Goal: Task Accomplishment & Management: Complete application form

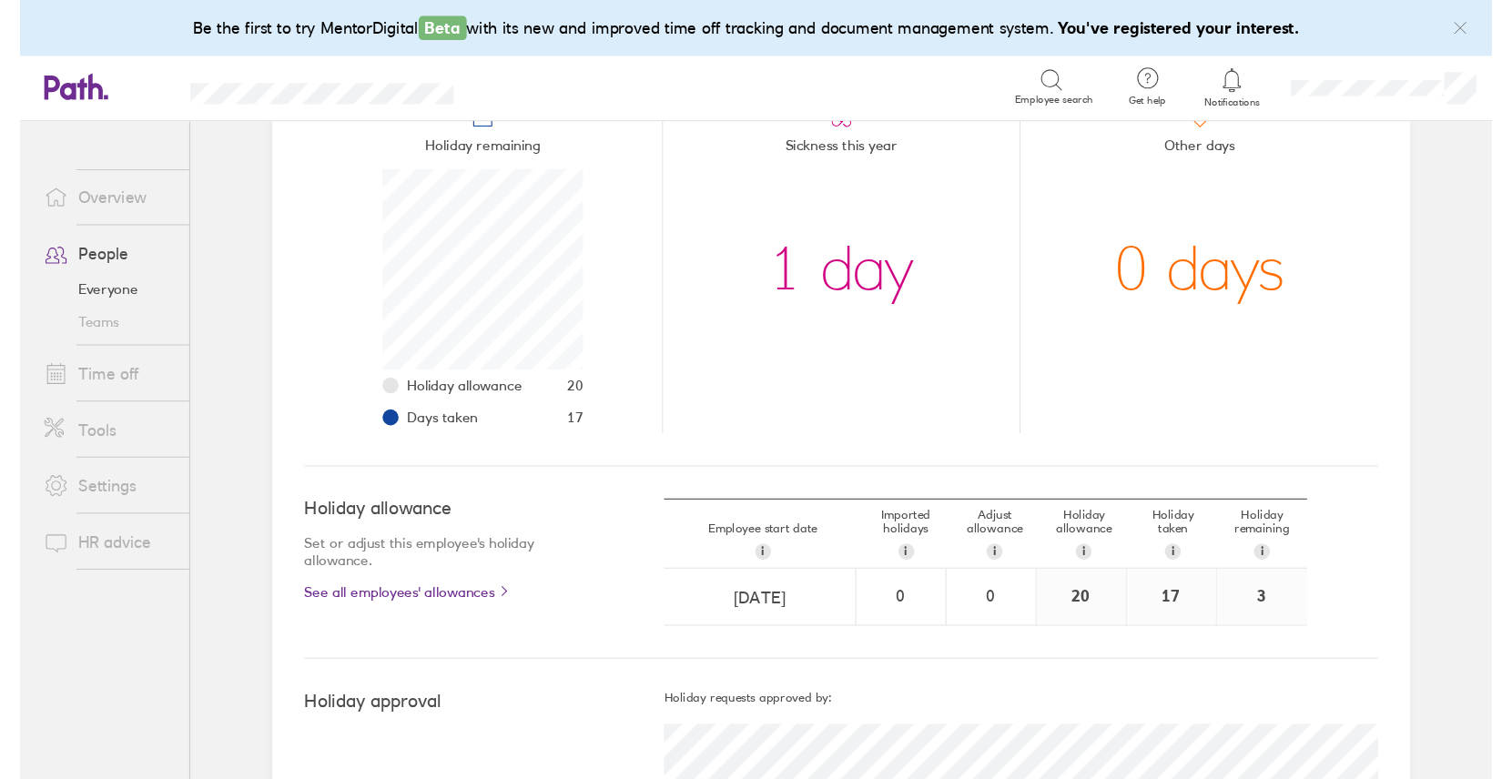
scroll to position [182, 182]
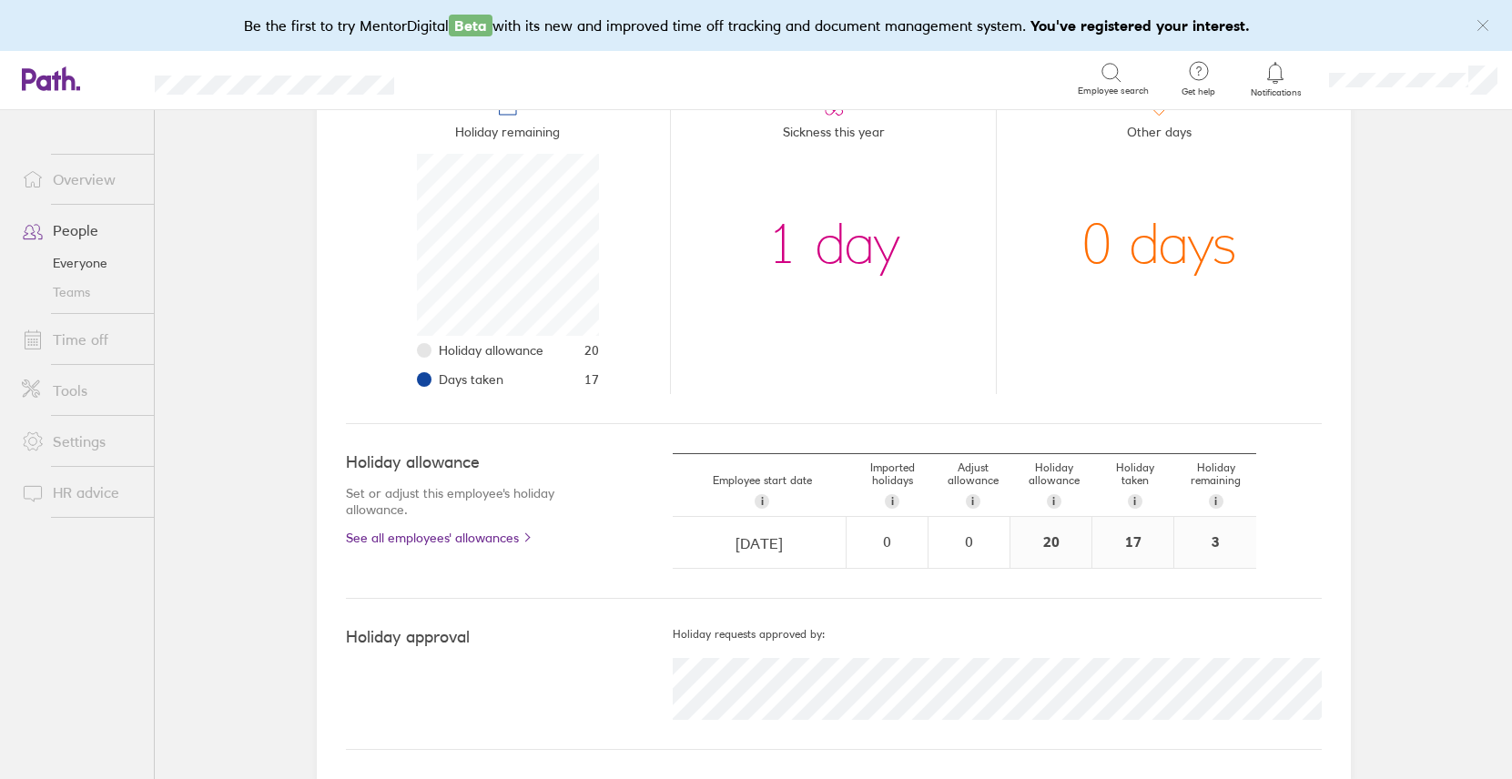
click at [102, 340] on link "Time off" at bounding box center [80, 339] width 147 height 36
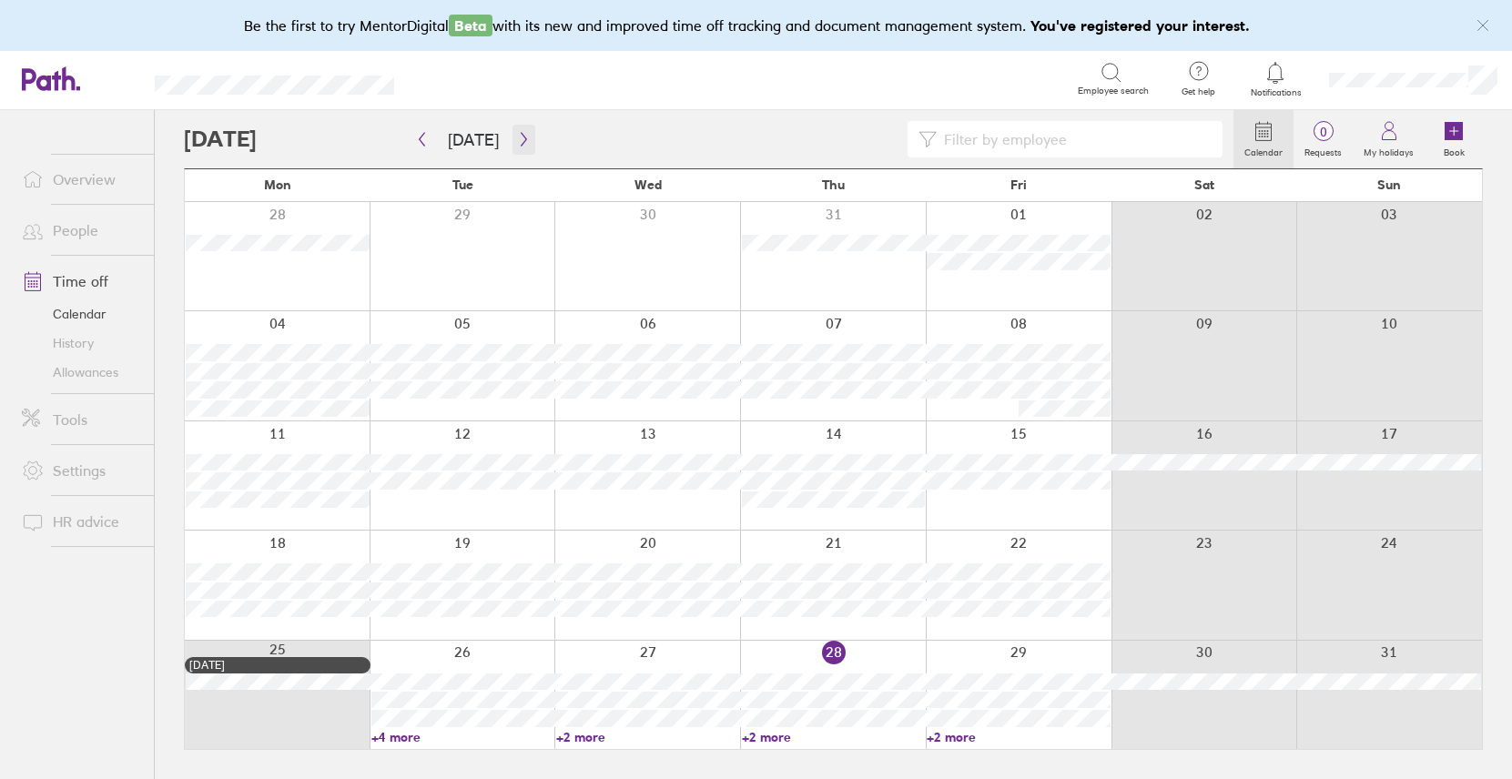
click at [517, 136] on icon "button" at bounding box center [524, 139] width 14 height 15
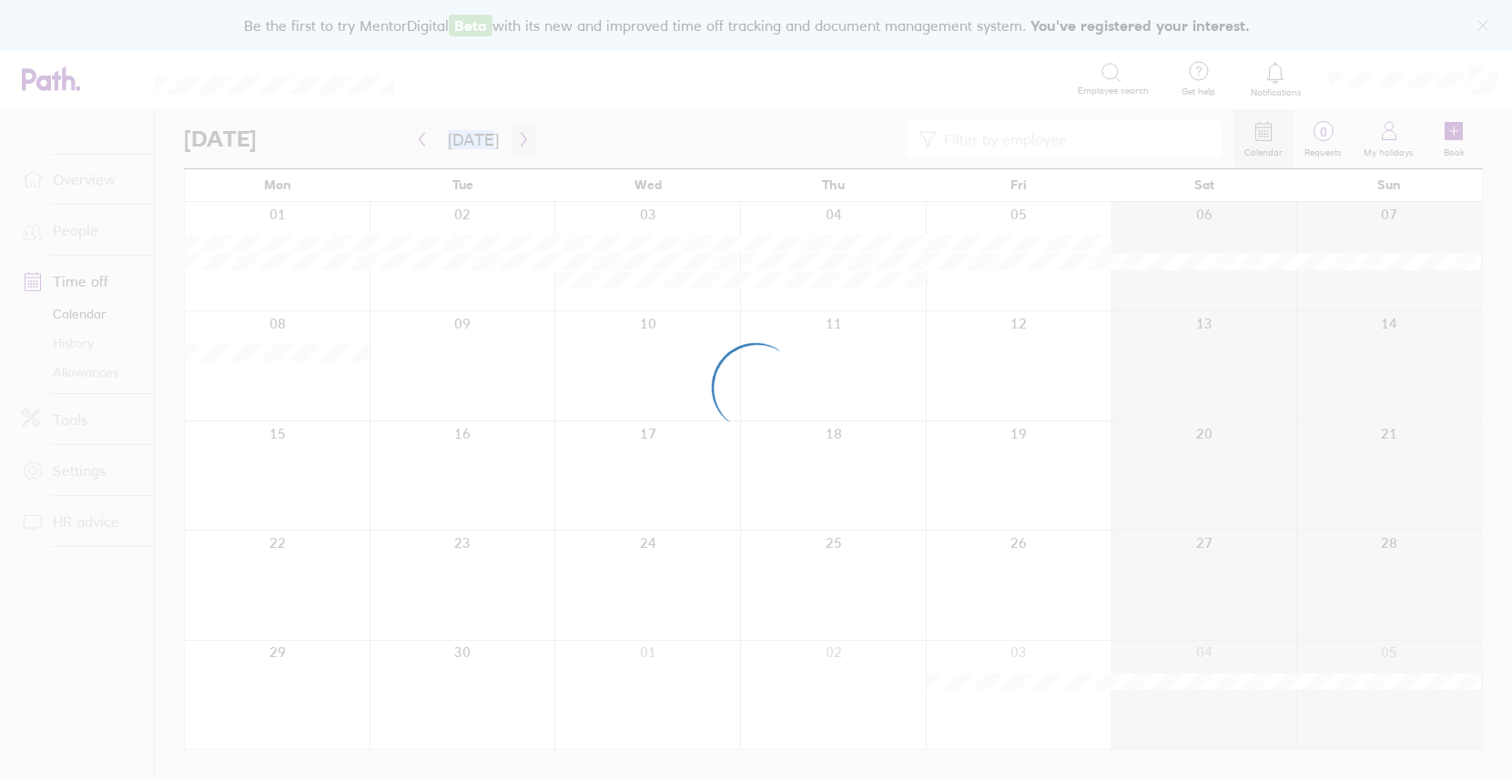
click at [513, 136] on div at bounding box center [756, 389] width 1512 height 779
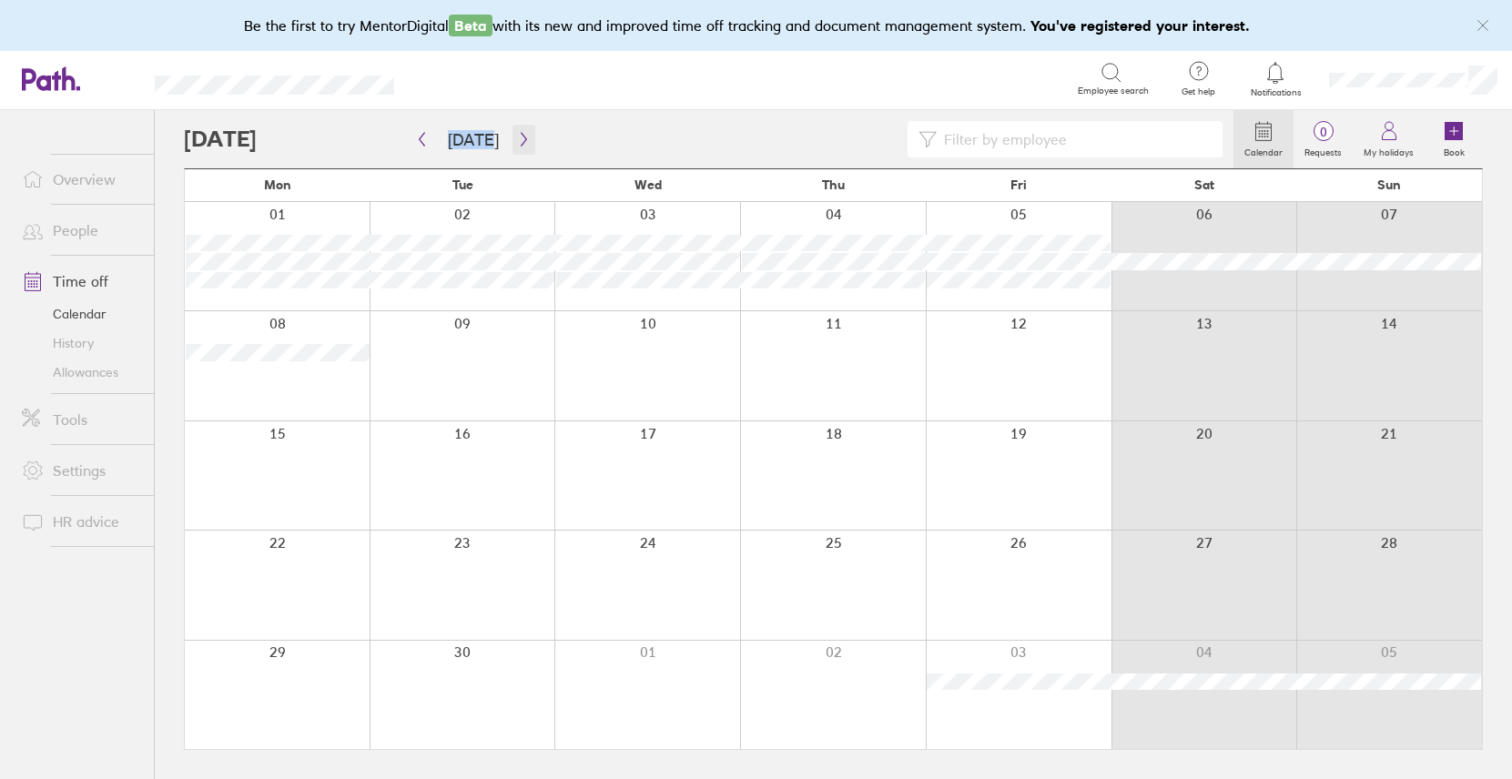
click at [517, 139] on icon "button" at bounding box center [524, 139] width 14 height 15
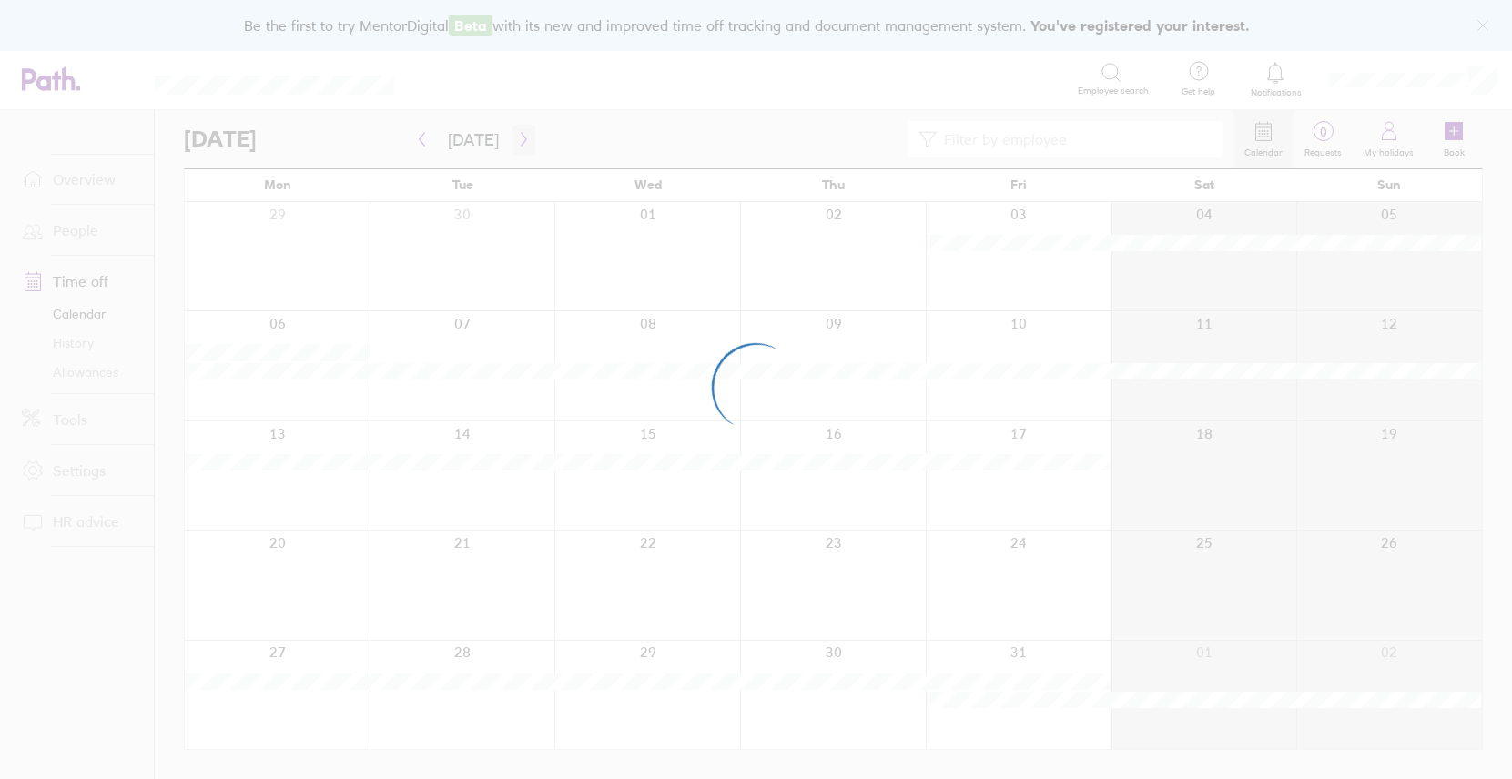
click at [514, 139] on div at bounding box center [756, 389] width 1512 height 779
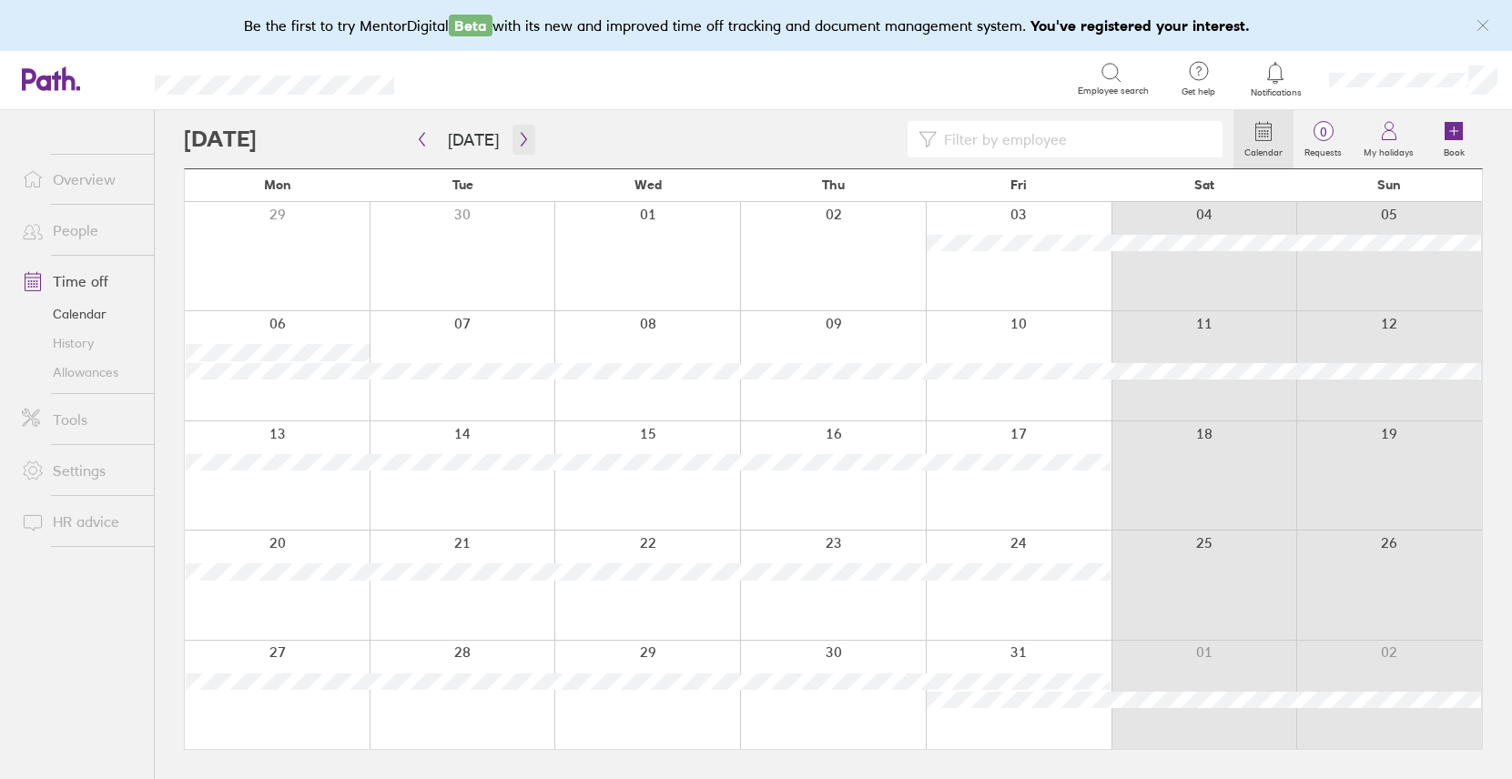
click at [517, 139] on icon "button" at bounding box center [524, 139] width 14 height 15
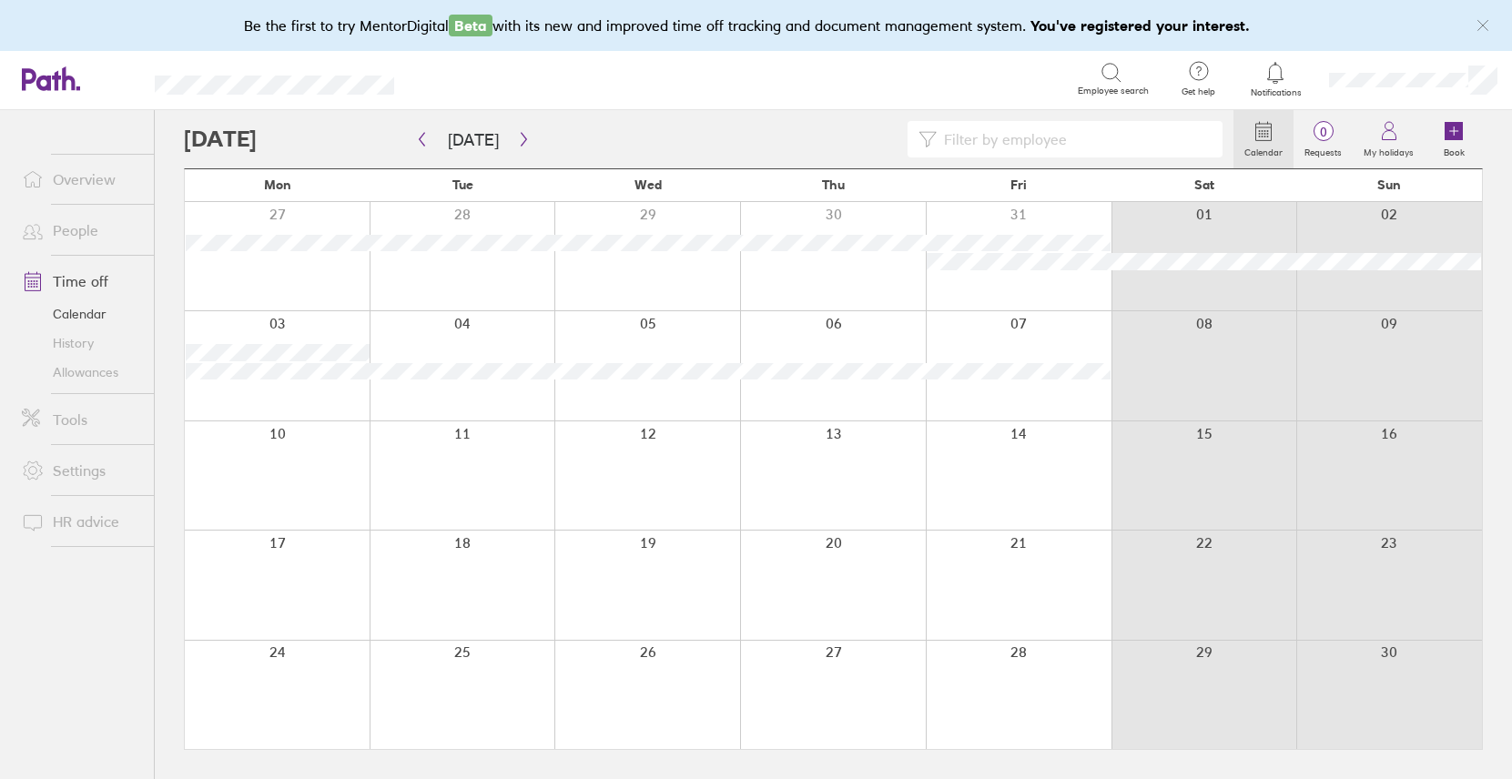
click at [83, 281] on link "Time off" at bounding box center [80, 281] width 147 height 36
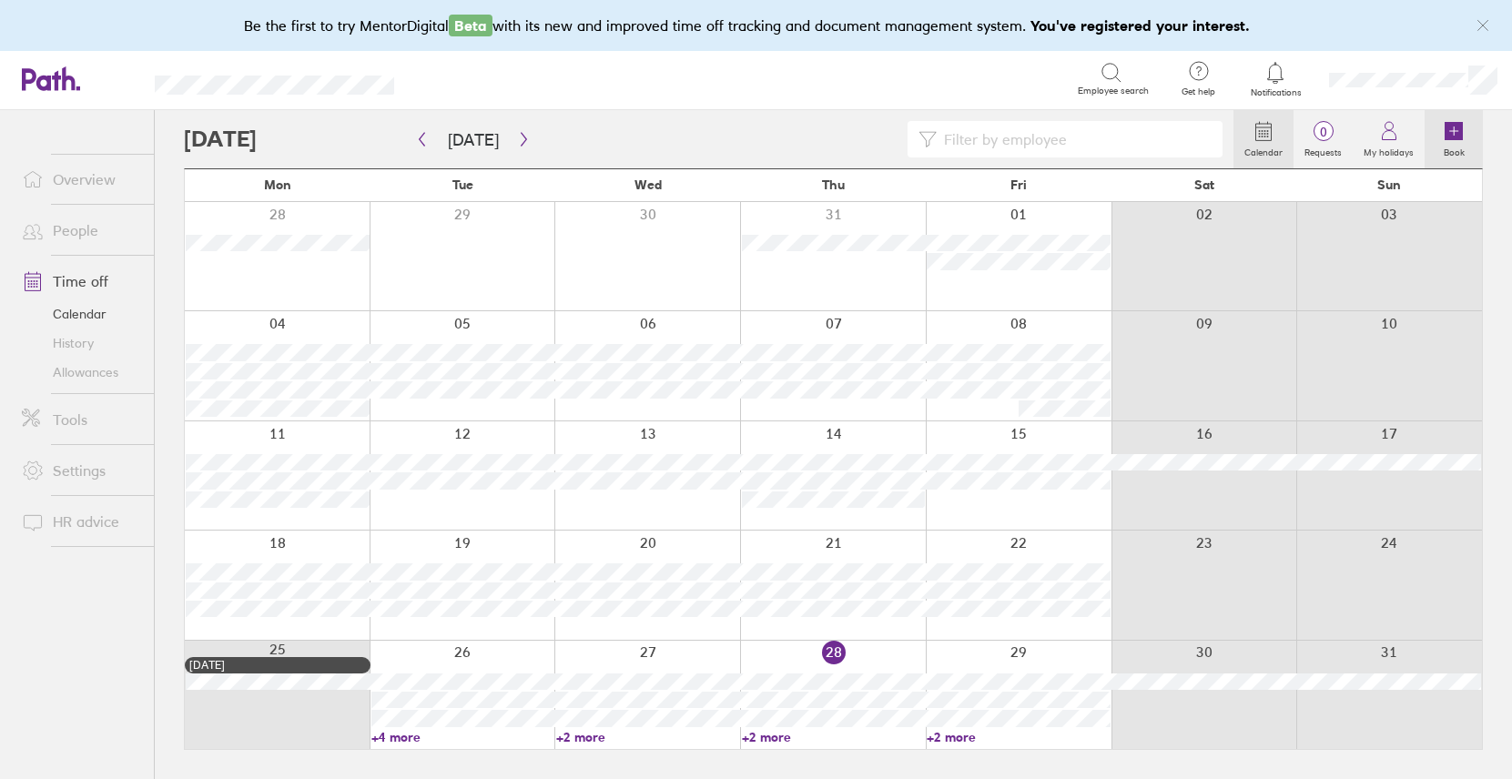
click at [1337, 135] on icon at bounding box center [1453, 131] width 18 height 18
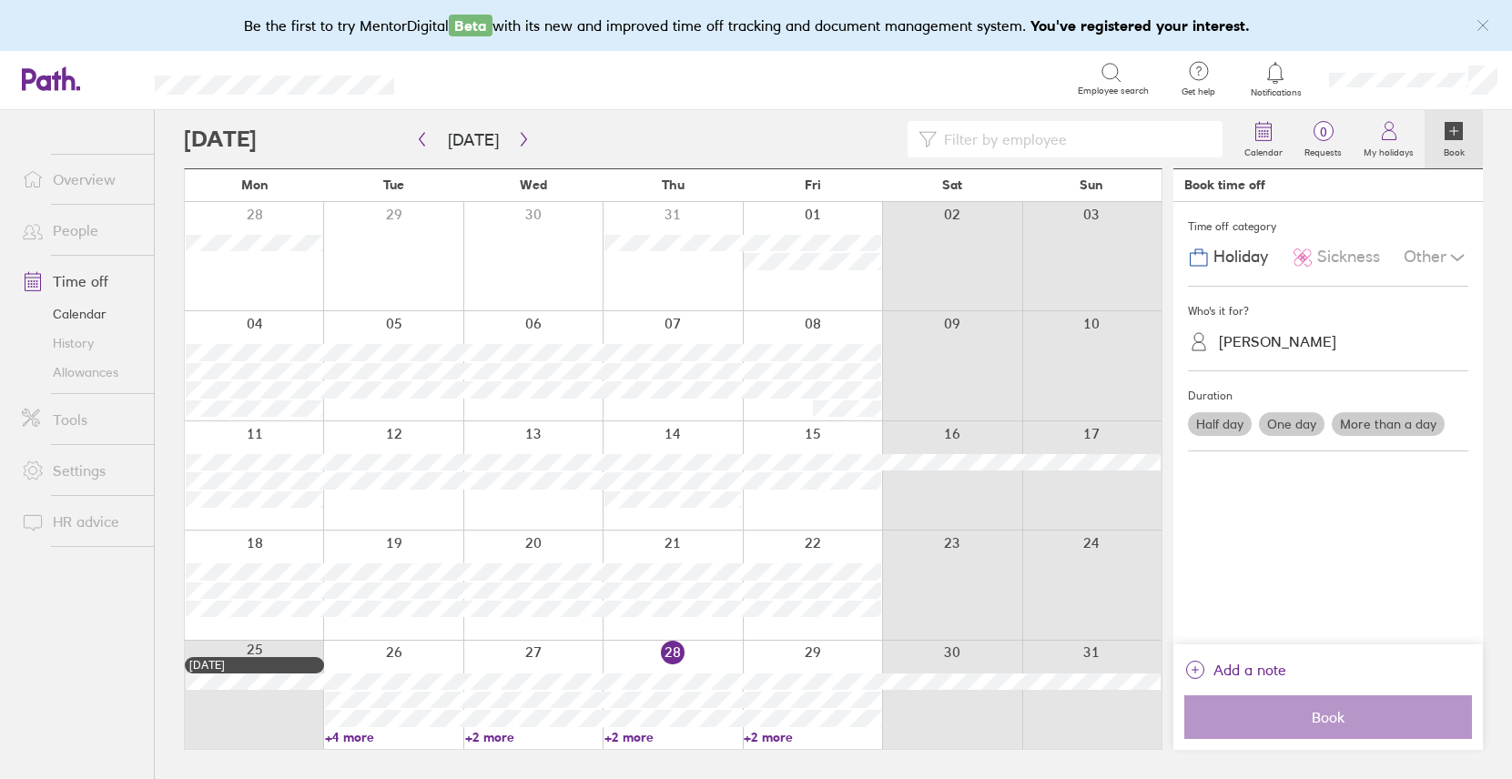
click at [1336, 339] on div "[PERSON_NAME]" at bounding box center [1277, 341] width 117 height 17
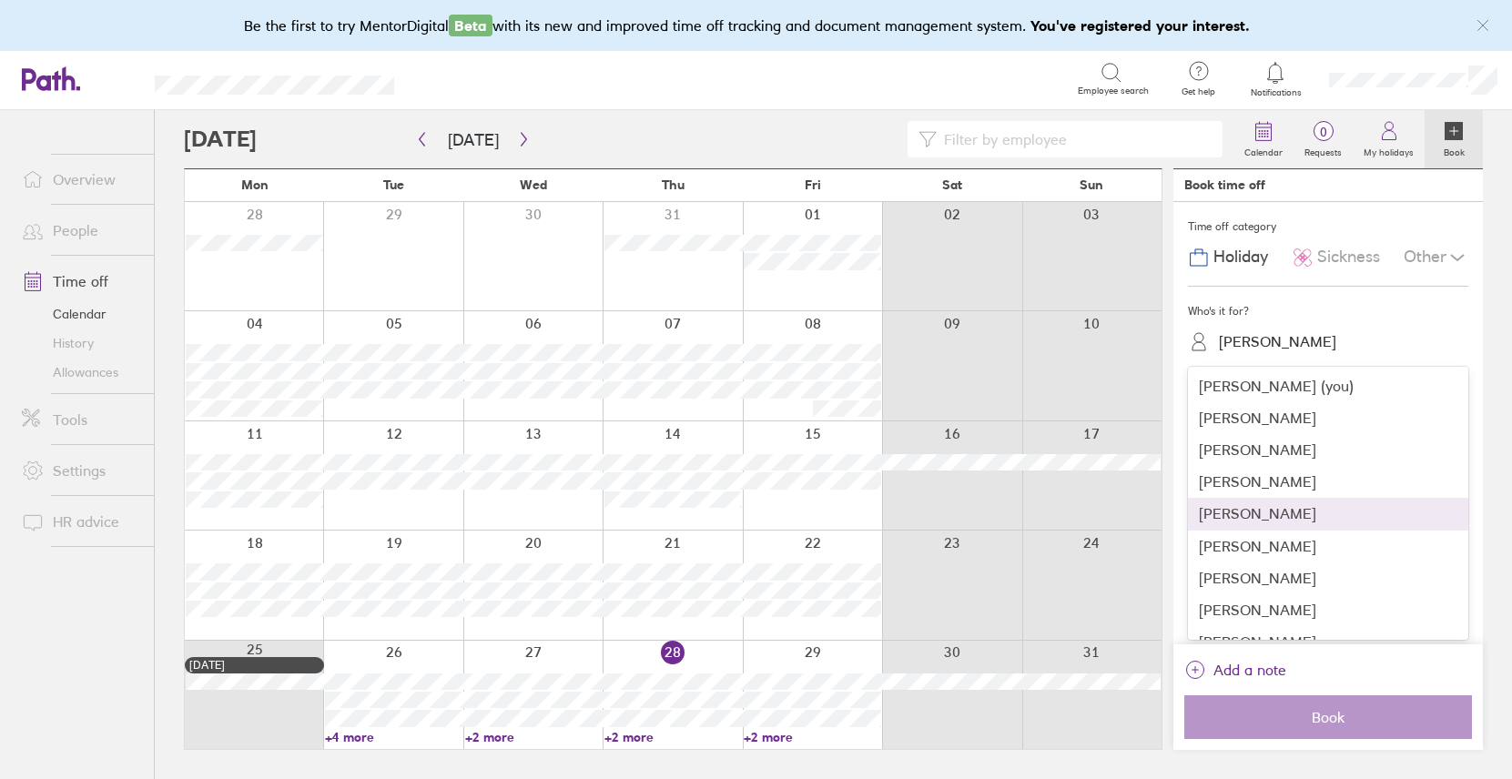
click at [1305, 515] on div "[PERSON_NAME]" at bounding box center [1328, 514] width 280 height 32
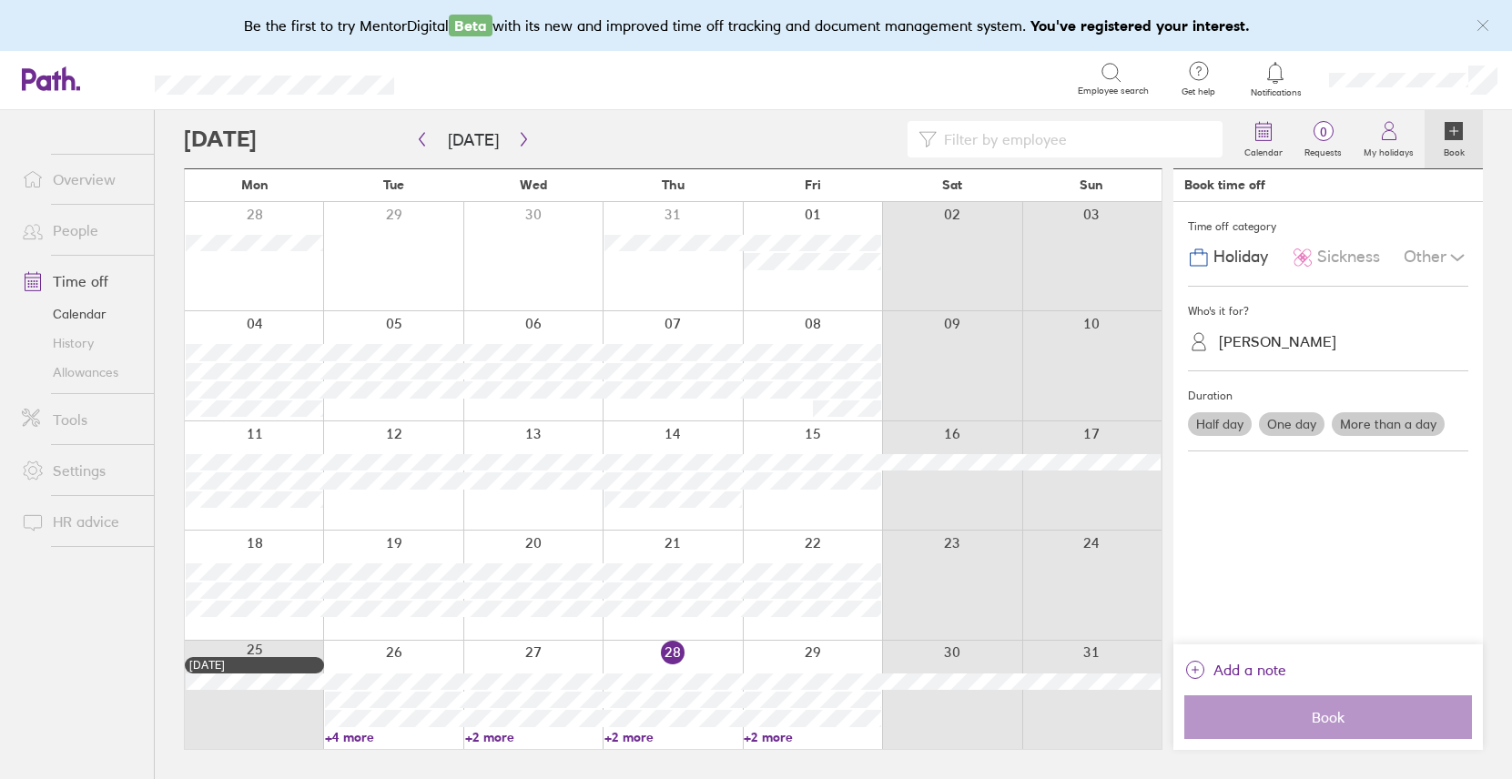
click at [1337, 421] on label "More than a day" at bounding box center [1387, 424] width 113 height 24
click at [0, 0] on input "More than a day" at bounding box center [0, 0] width 0 height 0
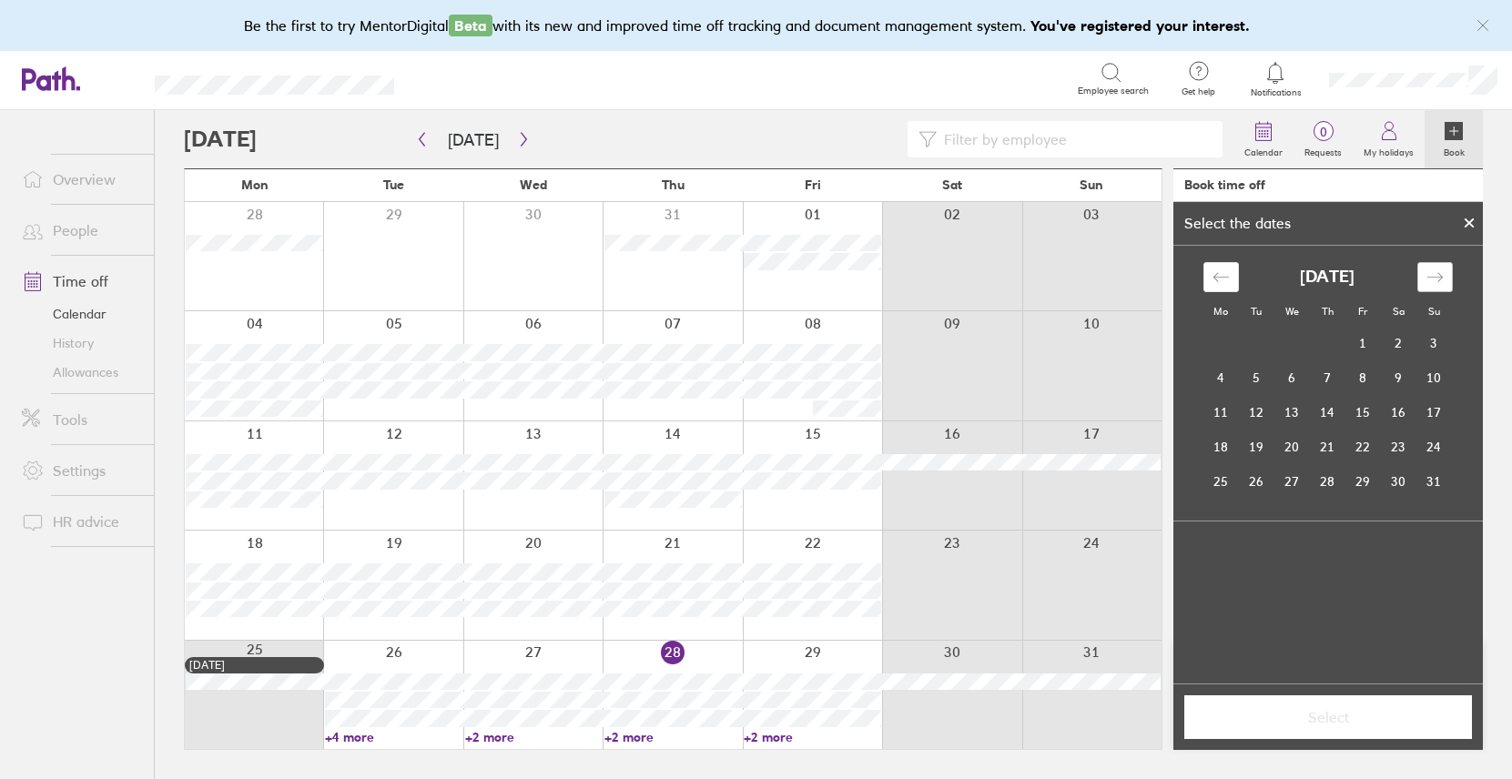
click at [1337, 273] on div "Move forward to switch to the next month." at bounding box center [1434, 277] width 35 height 30
click at [1287, 371] on td "5" at bounding box center [1291, 377] width 35 height 35
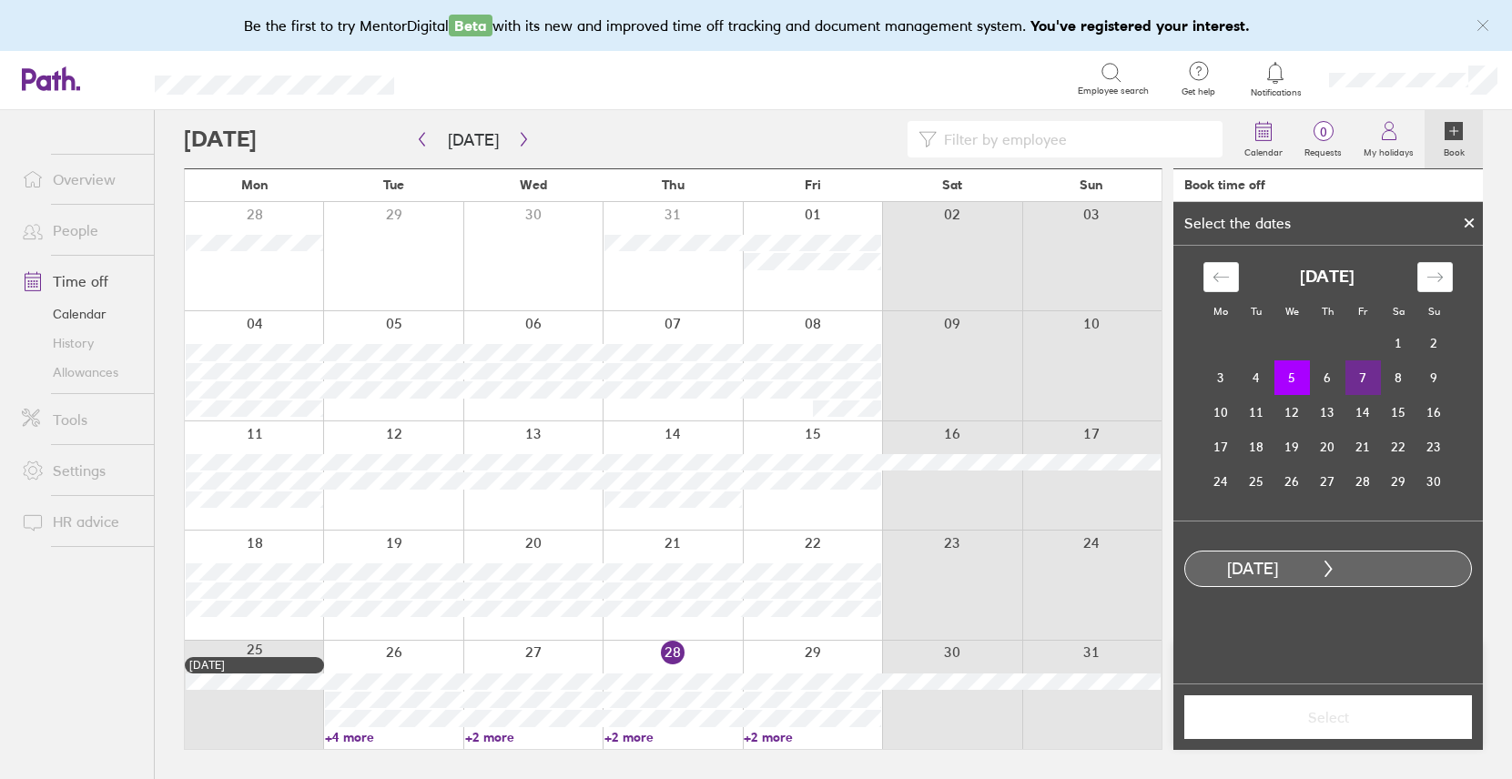
click at [1337, 376] on td "7" at bounding box center [1362, 377] width 35 height 35
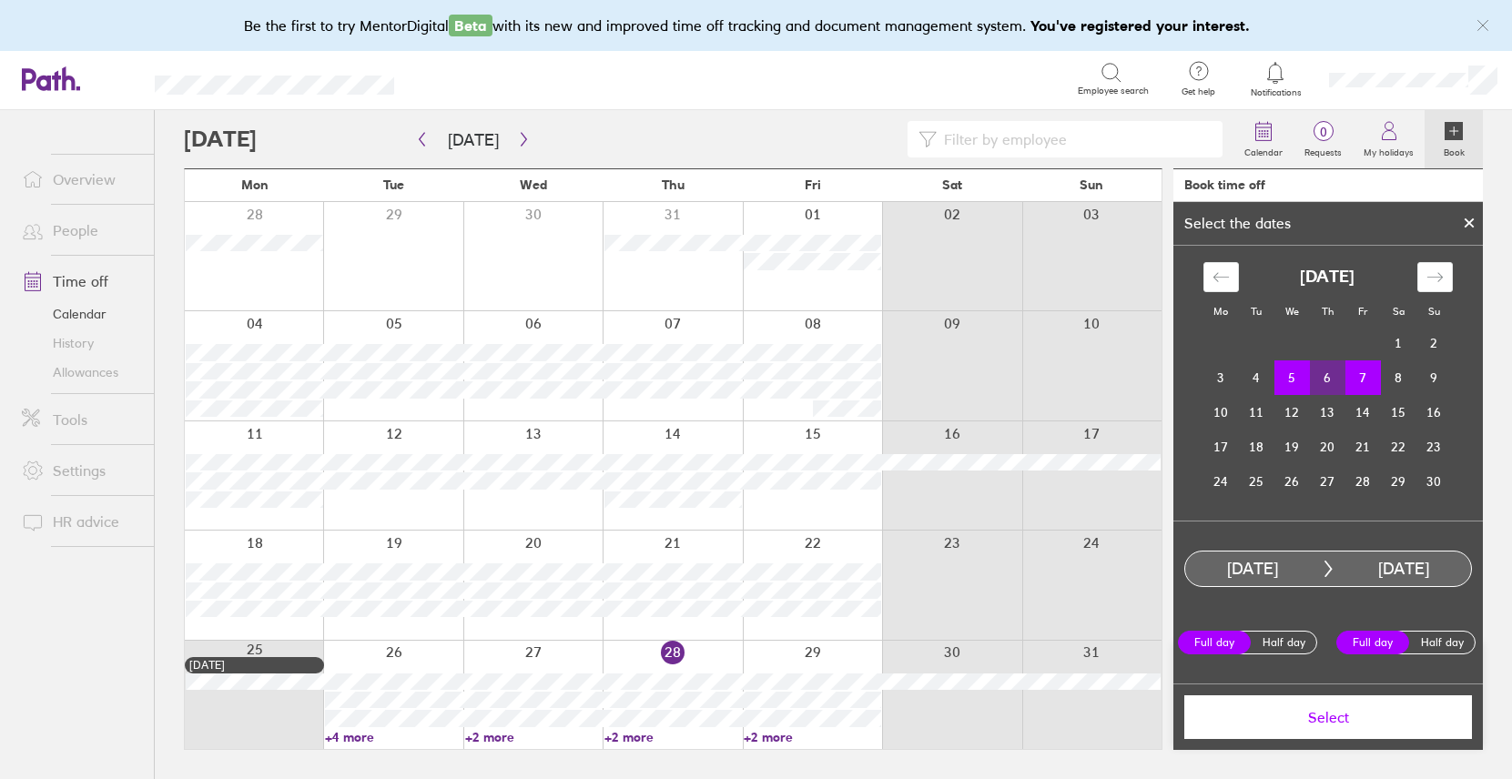
click at [1337, 643] on label "Full day" at bounding box center [1372, 643] width 73 height 24
click at [0, 0] on input "Full day" at bounding box center [0, 0] width 0 height 0
click at [1319, 707] on span "Select" at bounding box center [1328, 717] width 262 height 16
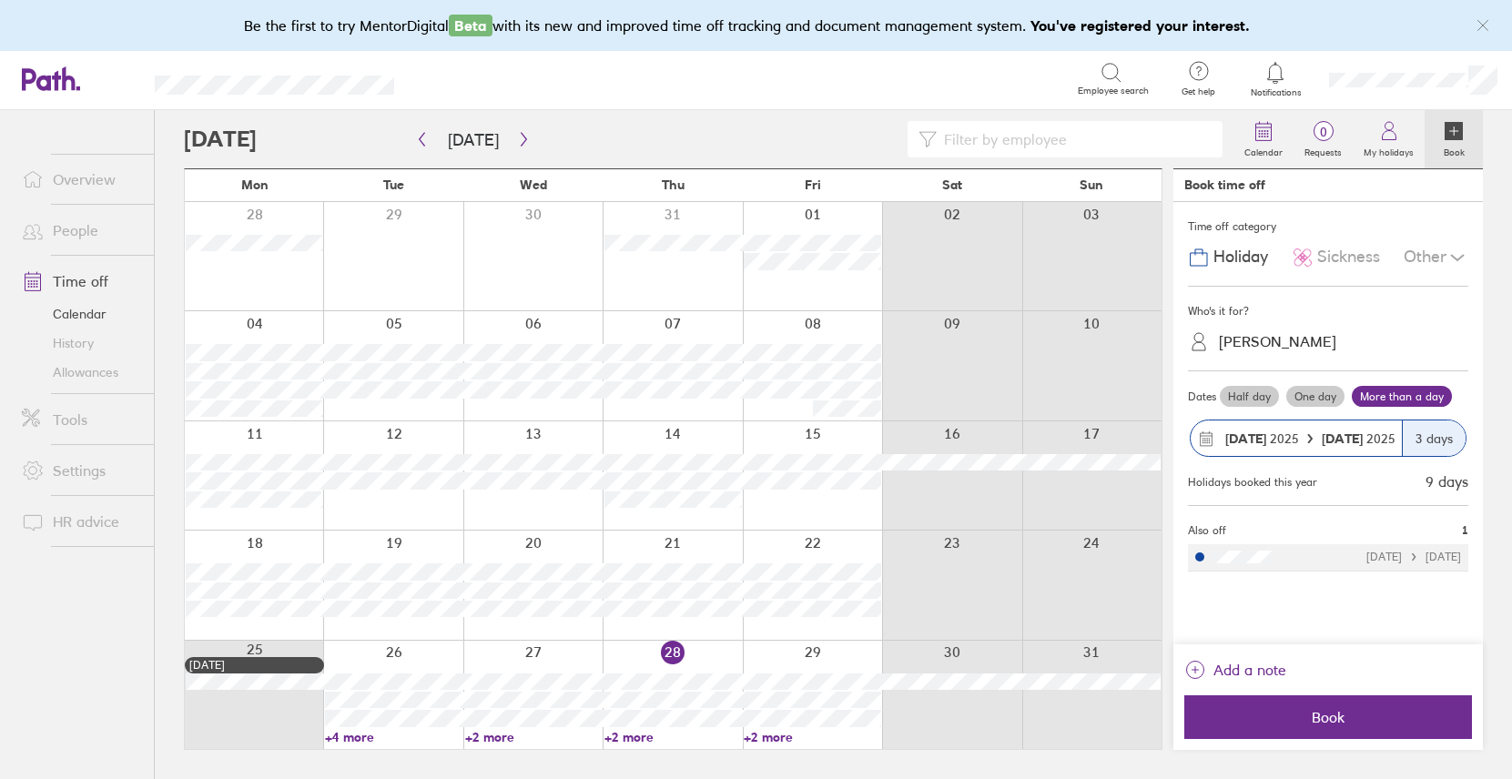
click at [86, 177] on link "Overview" at bounding box center [80, 179] width 147 height 36
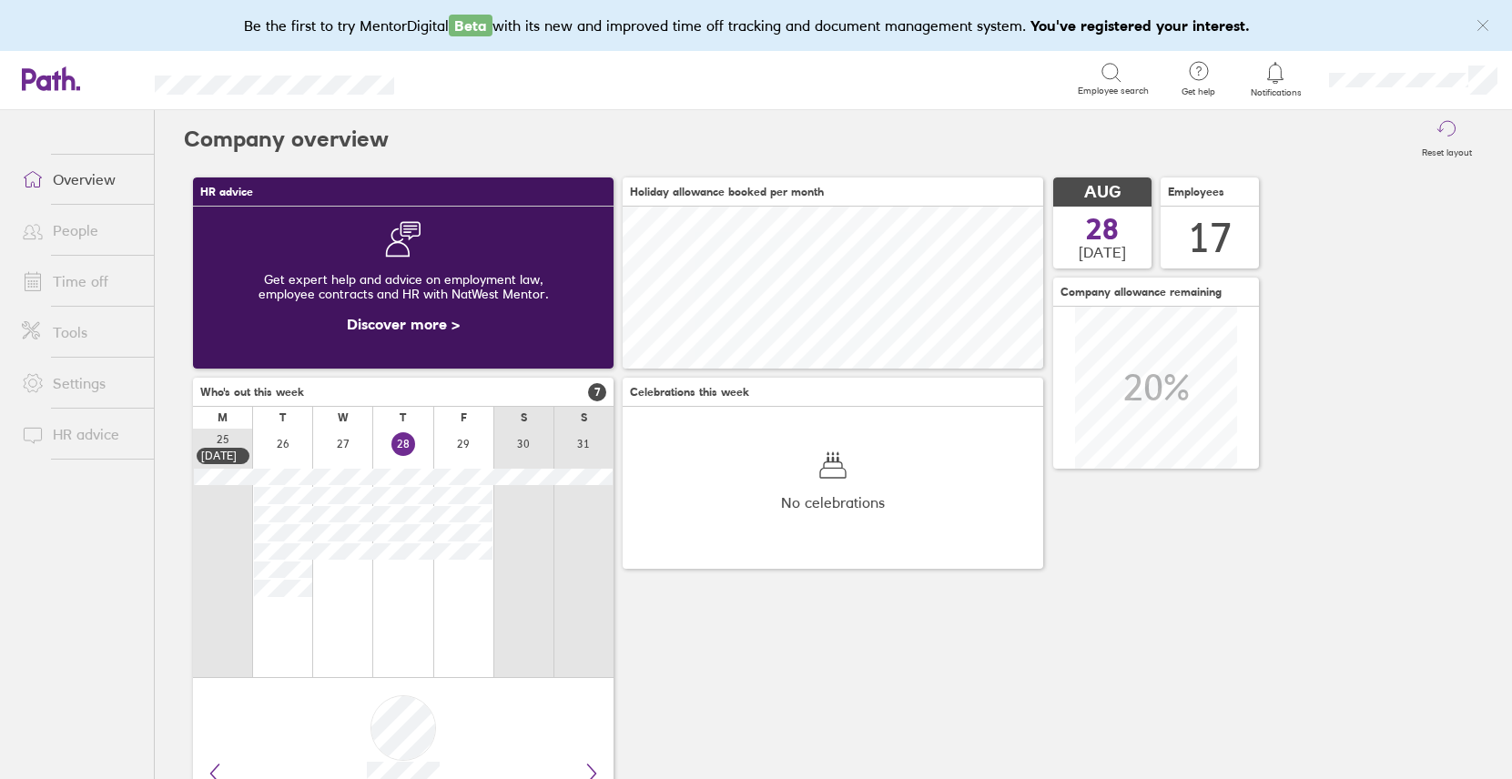
scroll to position [162, 420]
